Goal: Contribute content: Contribute content

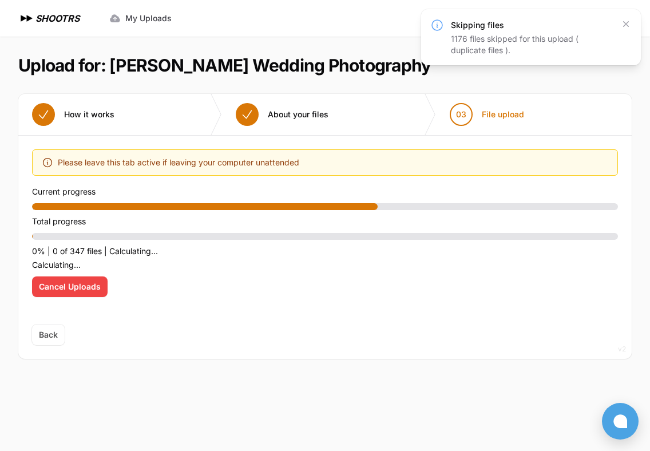
click at [103, 292] on button "Cancel Uploads" at bounding box center [70, 287] width 76 height 21
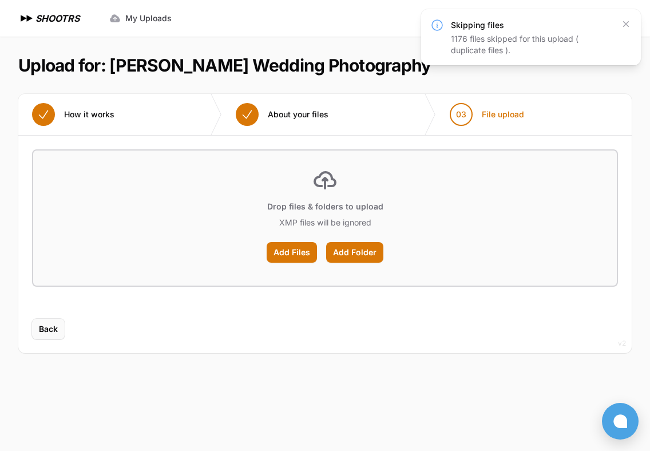
click at [46, 335] on button "Back" at bounding box center [48, 329] width 33 height 21
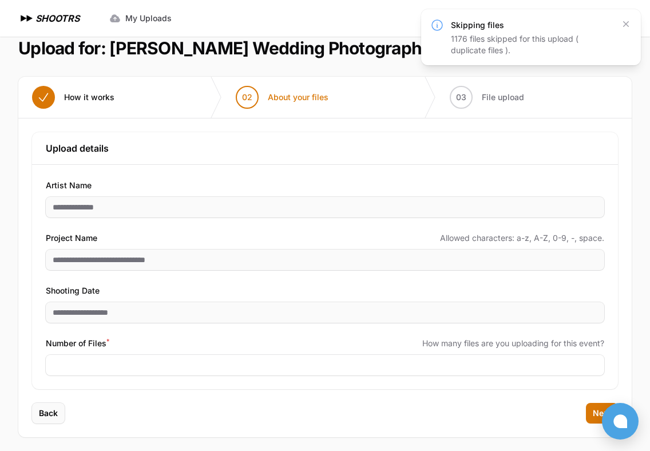
scroll to position [22, 0]
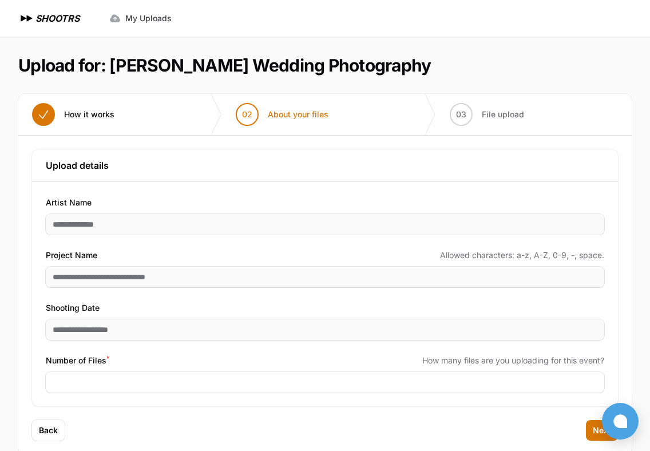
scroll to position [22, 0]
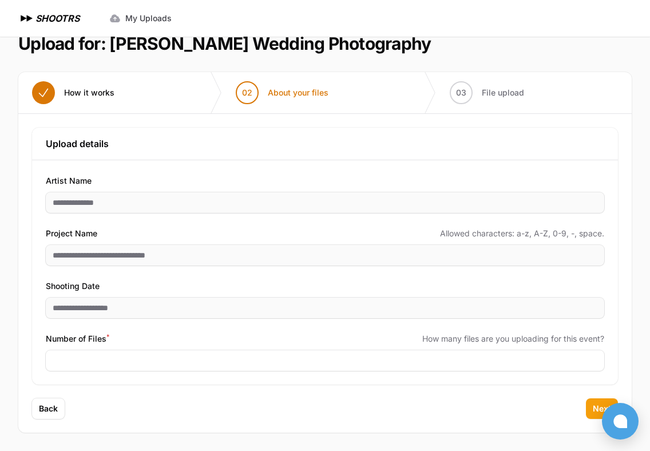
click at [593, 402] on button "Next" at bounding box center [602, 408] width 32 height 21
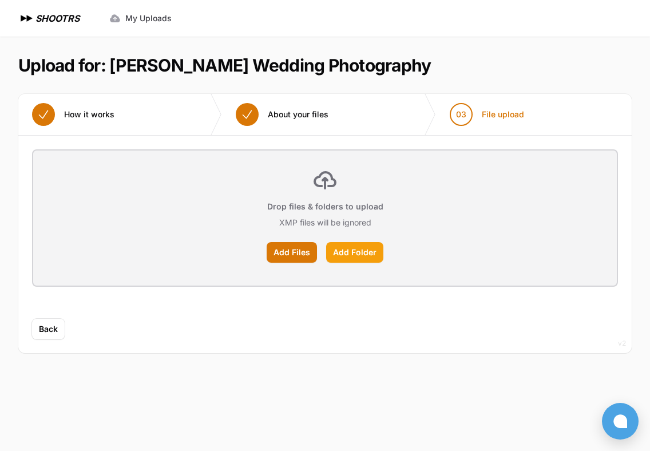
click at [338, 248] on label "Add Folder" at bounding box center [354, 252] width 57 height 21
click at [0, 0] on input "Add Folder" at bounding box center [0, 0] width 0 height 0
click at [294, 254] on label "Add Files" at bounding box center [292, 252] width 50 height 21
click at [0, 0] on input "Add Files" at bounding box center [0, 0] width 0 height 0
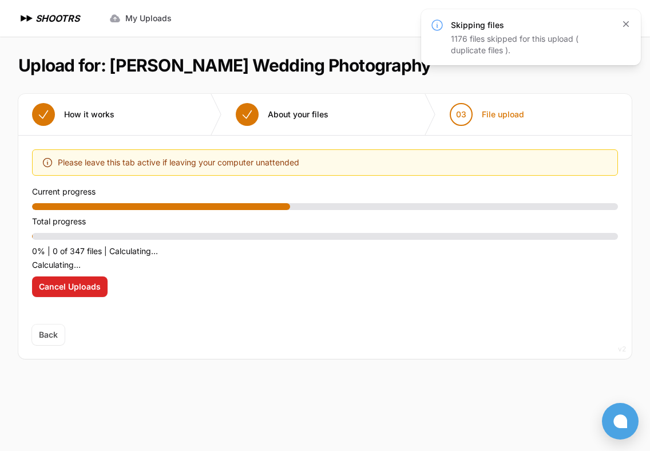
click at [630, 22] on icon "button" at bounding box center [626, 23] width 11 height 11
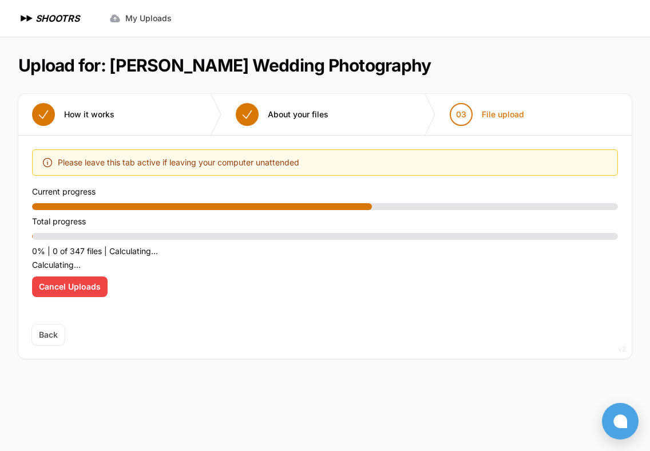
click at [50, 284] on span "Cancel Uploads" at bounding box center [70, 286] width 62 height 11
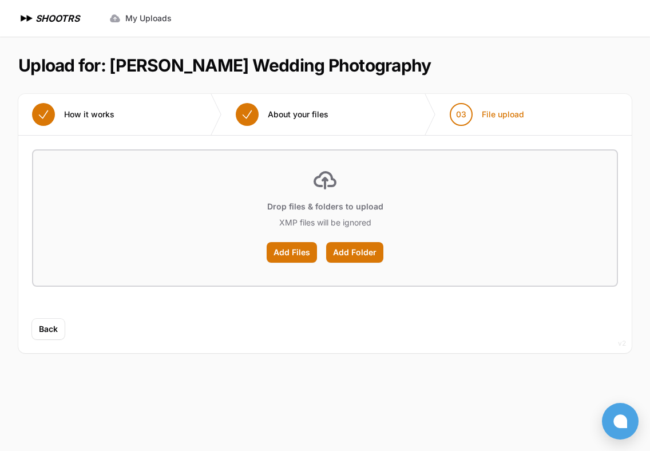
click at [52, 326] on span "Back" at bounding box center [48, 328] width 19 height 11
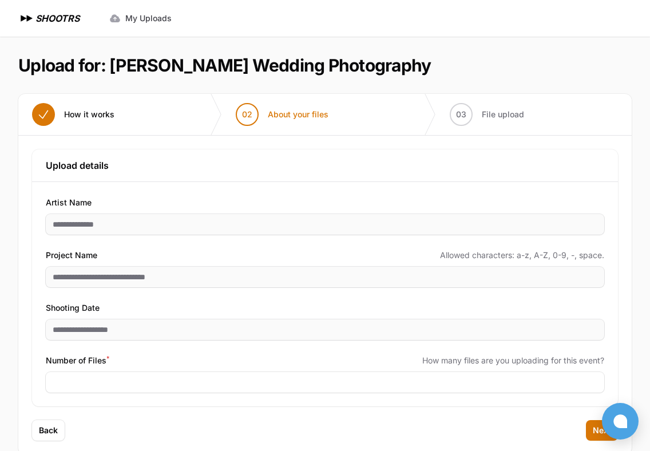
scroll to position [22, 0]
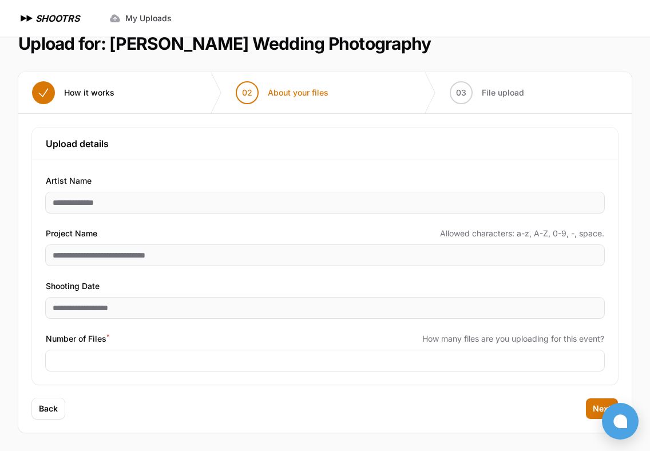
click at [199, 373] on div "**********" at bounding box center [325, 272] width 586 height 224
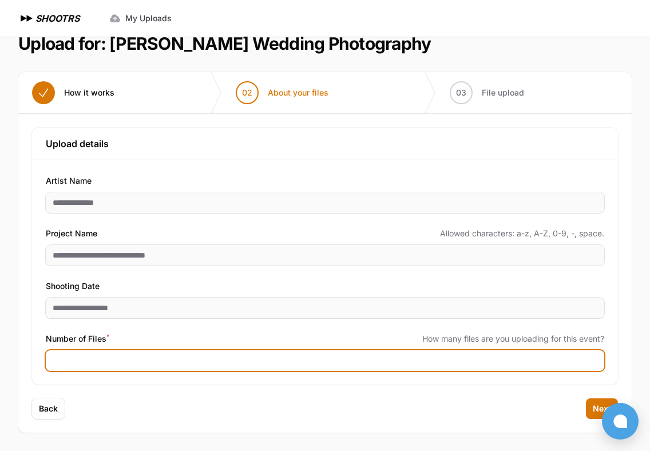
click at [196, 358] on input "****" at bounding box center [325, 360] width 559 height 21
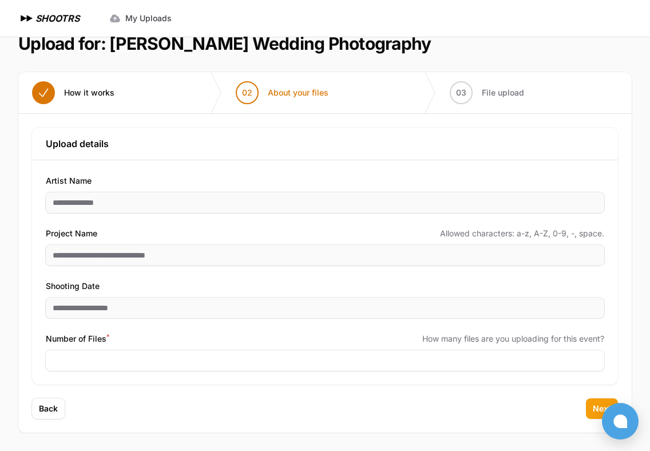
click at [595, 417] on button "Next" at bounding box center [602, 408] width 32 height 21
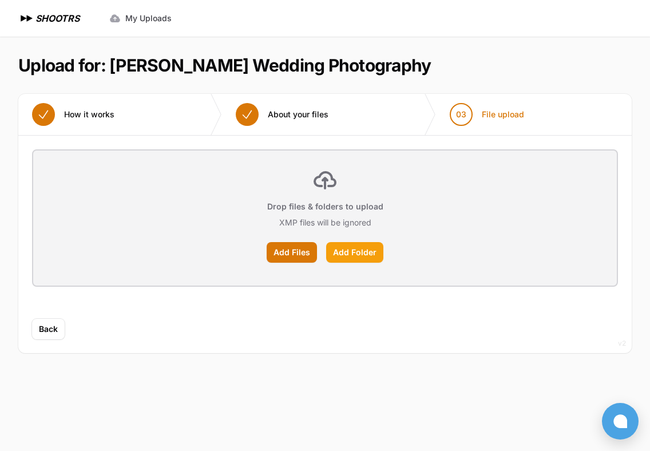
click at [344, 250] on label "Add Folder" at bounding box center [354, 252] width 57 height 21
click at [0, 0] on input "Add Folder" at bounding box center [0, 0] width 0 height 0
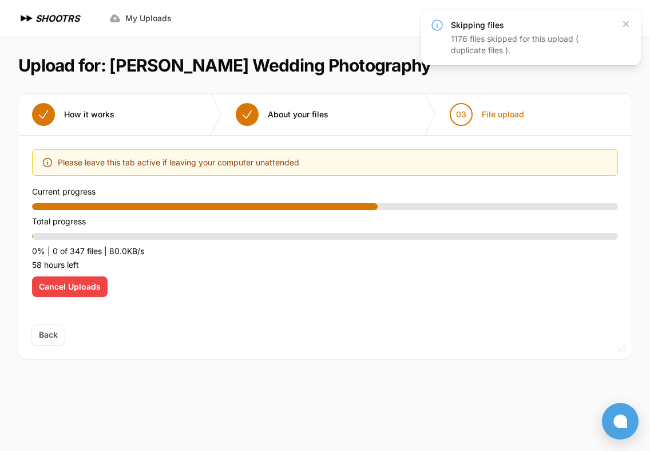
click at [88, 294] on button "Cancel Uploads" at bounding box center [70, 287] width 76 height 21
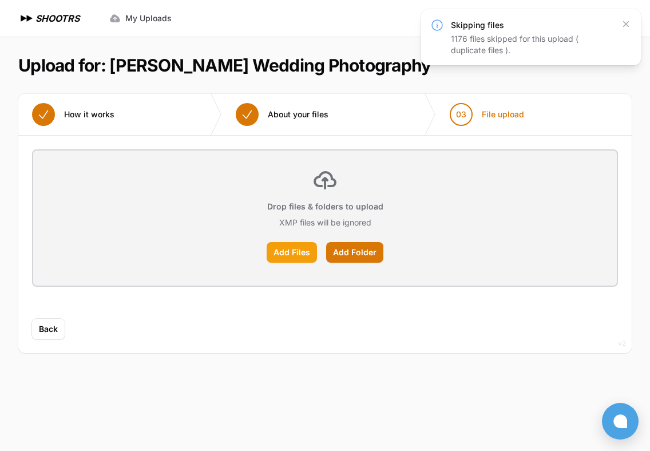
click at [280, 259] on label "Add Files" at bounding box center [292, 252] width 50 height 21
click at [0, 0] on input "Add Files" at bounding box center [0, 0] width 0 height 0
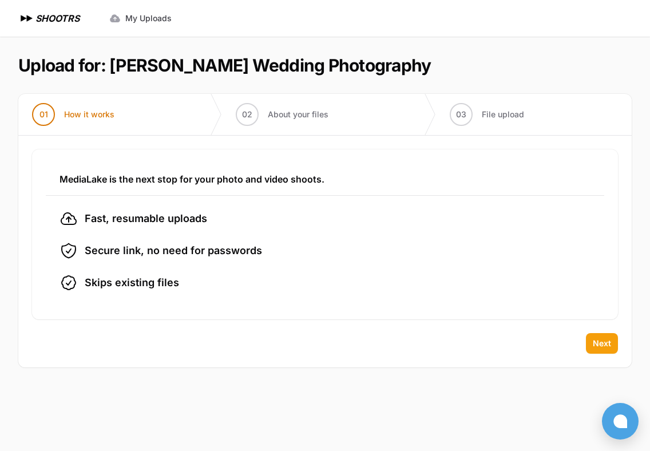
click at [607, 345] on span "Next" at bounding box center [602, 343] width 18 height 11
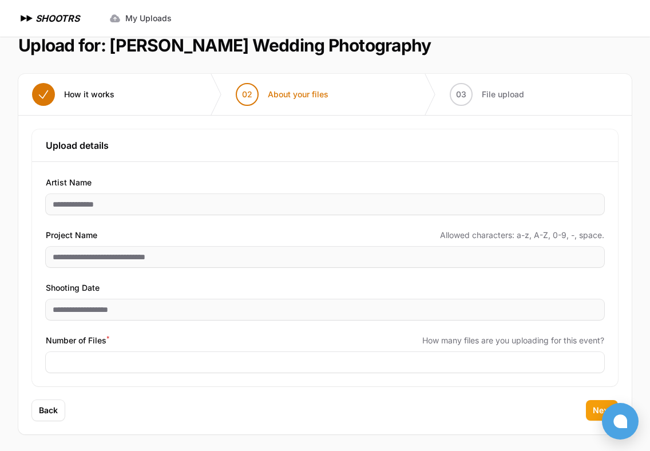
scroll to position [22, 0]
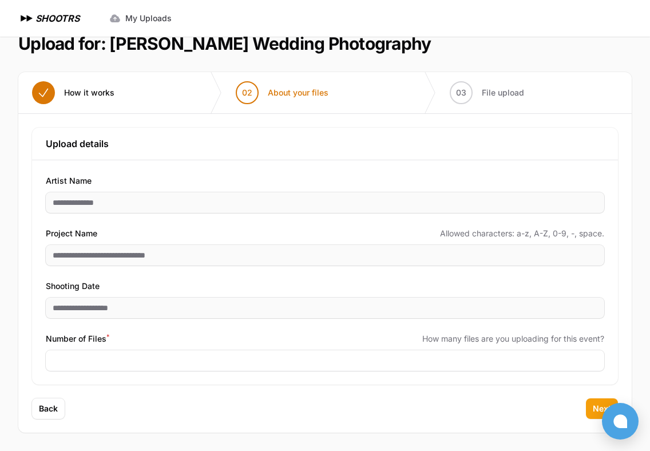
click at [589, 405] on button "Next" at bounding box center [602, 408] width 32 height 21
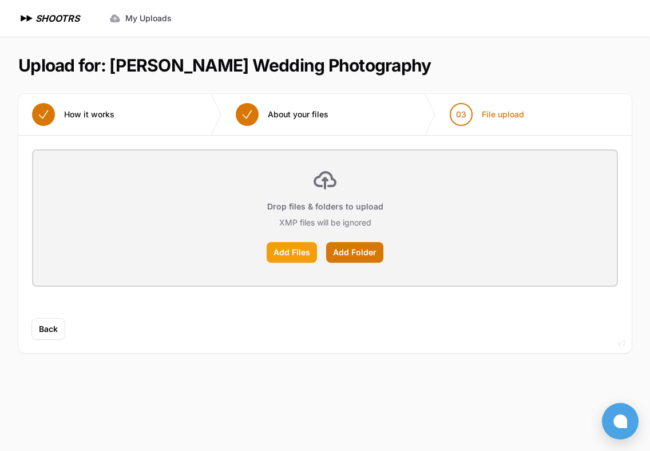
click at [294, 244] on label "Add Files" at bounding box center [292, 252] width 50 height 21
click at [0, 0] on input "Add Files" at bounding box center [0, 0] width 0 height 0
